Goal: Information Seeking & Learning: Check status

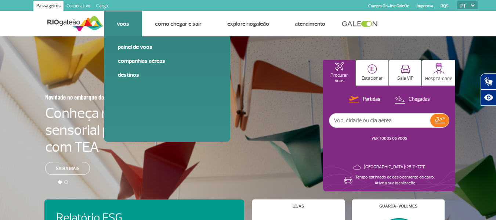
click at [118, 24] on link "Voos" at bounding box center [123, 23] width 12 height 7
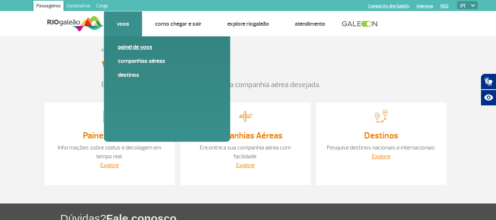
click at [136, 48] on link "Painel de voos" at bounding box center [167, 47] width 98 height 8
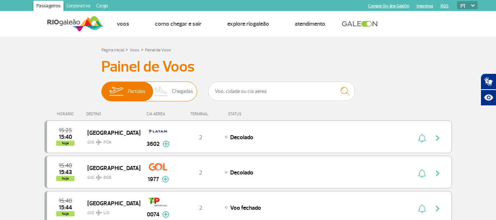
click at [188, 93] on span "Chegadas" at bounding box center [182, 91] width 21 height 19
click at [101, 88] on input "Partidas Chegadas" at bounding box center [101, 88] width 0 height 0
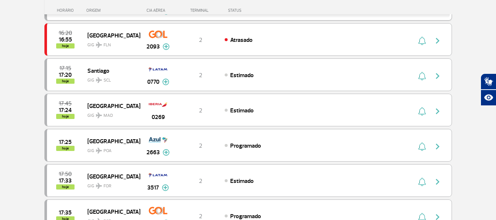
scroll to position [477, 0]
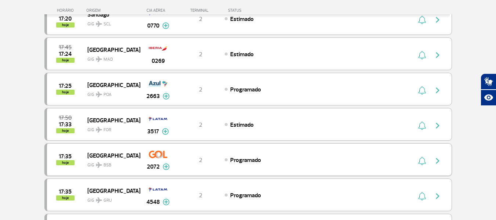
click at [422, 160] on img "button" at bounding box center [422, 160] width 8 height 9
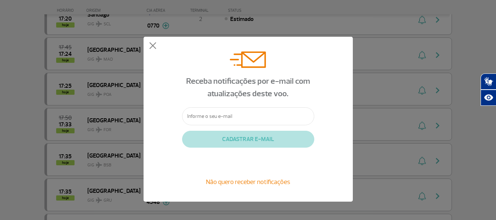
click at [207, 118] on input "text" at bounding box center [248, 116] width 132 height 18
drag, startPoint x: 196, startPoint y: 120, endPoint x: 169, endPoint y: 116, distance: 28.2
click at [169, 116] on div "Receba notificações por e-mail com atualizações deste voo. RO CADASTRAR E-MAIL …" at bounding box center [248, 119] width 209 height 165
drag, startPoint x: 251, startPoint y: 115, endPoint x: 247, endPoint y: 116, distance: 4.5
click at [247, 116] on input "rosemarrodriguesdeoliveira2" at bounding box center [248, 116] width 132 height 18
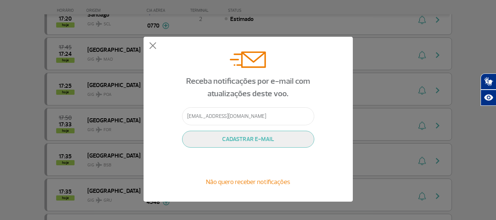
drag, startPoint x: 282, startPoint y: 117, endPoint x: 250, endPoint y: 117, distance: 32.7
click at [250, 117] on input "[EMAIL_ADDRESS][DOMAIN_NAME]" at bounding box center [248, 116] width 132 height 18
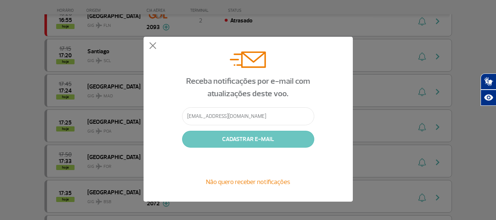
type input "[EMAIL_ADDRESS][DOMAIN_NAME]"
click at [254, 134] on button "CADASTRAR E-MAIL" at bounding box center [248, 139] width 132 height 17
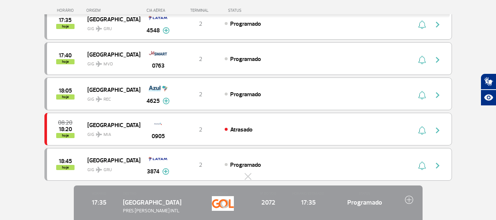
scroll to position [775, 0]
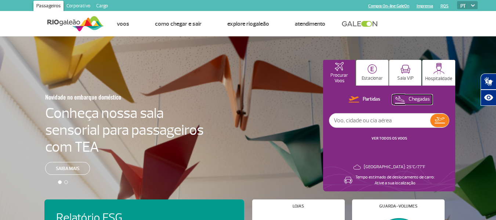
click at [404, 100] on img at bounding box center [400, 99] width 10 height 10
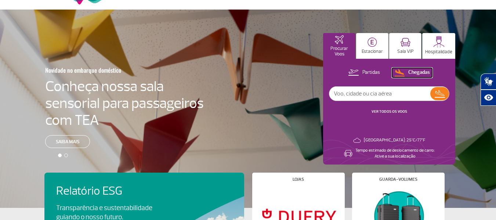
scroll to position [37, 0]
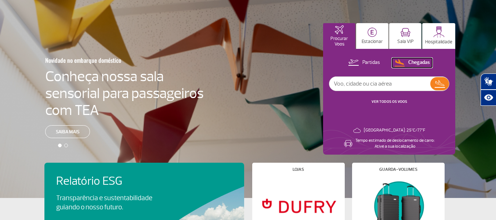
click at [415, 63] on p "Chegadas" at bounding box center [419, 62] width 22 height 7
click at [389, 99] on button "VER TODOS OS VOOS" at bounding box center [389, 102] width 40 height 6
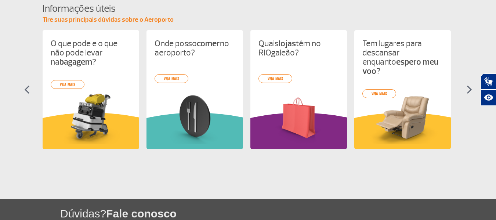
scroll to position [110, 0]
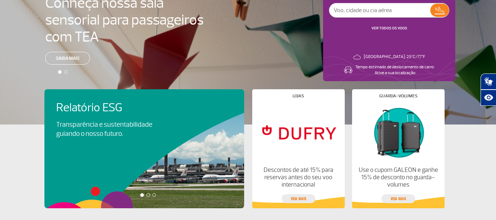
click at [390, 29] on link "VER TODOS OS VOOS" at bounding box center [390, 28] width 36 height 5
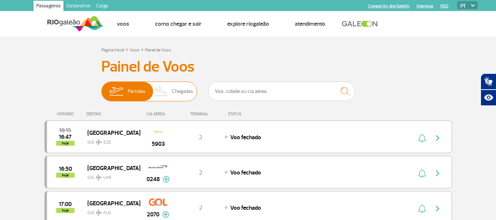
click at [182, 91] on span "Chegadas" at bounding box center [182, 91] width 21 height 19
click at [101, 88] on input "Partidas Chegadas" at bounding box center [101, 88] width 0 height 0
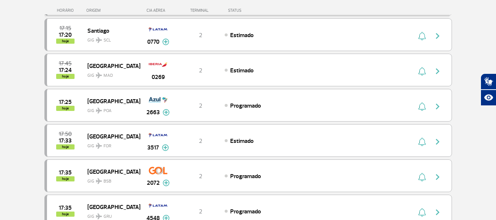
scroll to position [294, 0]
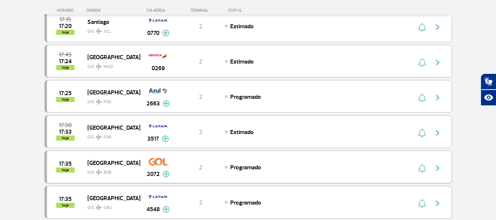
click at [245, 165] on span "Programado" at bounding box center [245, 167] width 31 height 7
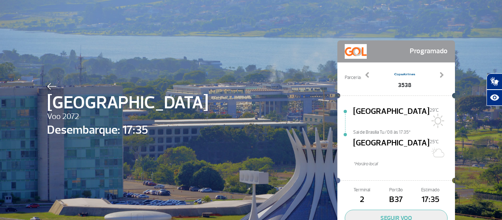
click at [481, 57] on div "Brasília Voo 2072 Desembarque: 17:35 Programado Parceria: 1974 3506 3515 3538 3…" at bounding box center [251, 137] width 502 height 274
